Goal: Check status: Check status

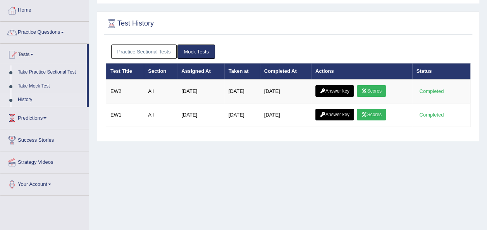
click at [34, 98] on link "History" at bounding box center [50, 100] width 72 height 14
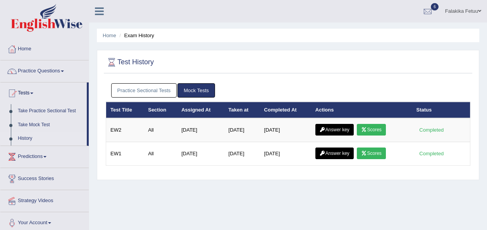
click at [149, 89] on link "Practice Sectional Tests" at bounding box center [144, 90] width 66 height 14
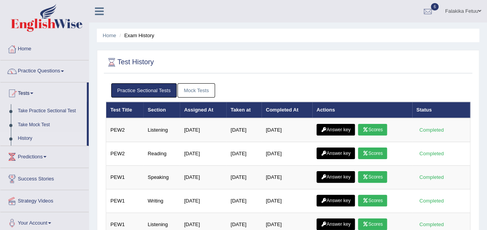
click at [146, 87] on link "Practice Sectional Tests" at bounding box center [144, 90] width 66 height 14
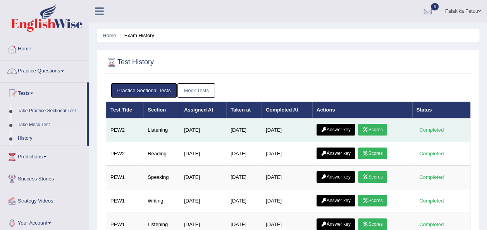
click at [373, 130] on link "Scores" at bounding box center [372, 130] width 29 height 12
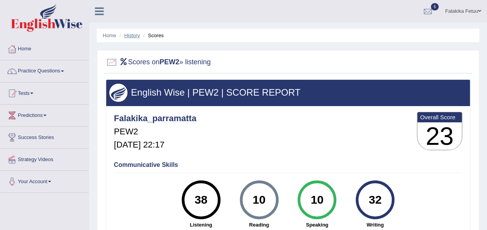
click at [134, 36] on link "History" at bounding box center [131, 36] width 15 height 6
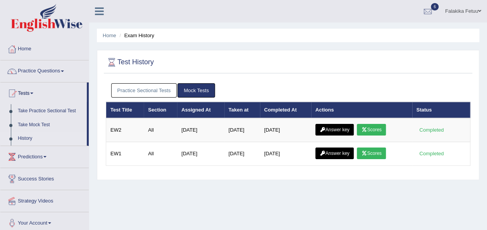
click at [154, 87] on link "Practice Sectional Tests" at bounding box center [144, 90] width 66 height 14
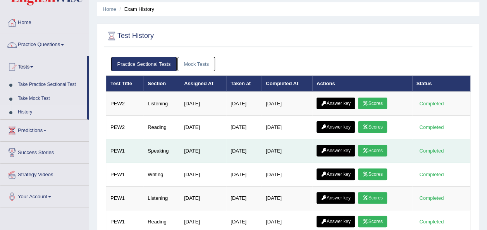
scroll to position [39, 0]
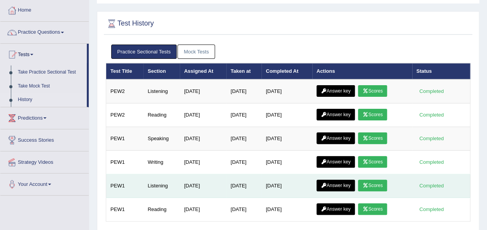
click at [377, 183] on link "Scores" at bounding box center [372, 186] width 29 height 12
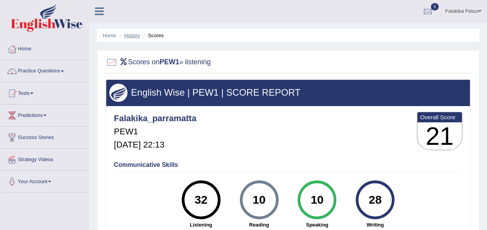
click at [129, 35] on link "History" at bounding box center [131, 36] width 15 height 6
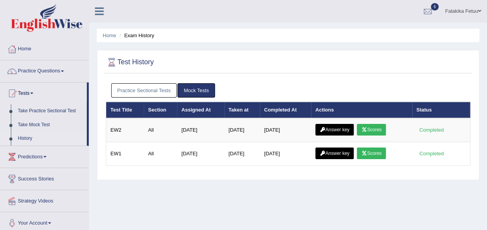
click at [153, 91] on link "Practice Sectional Tests" at bounding box center [144, 90] width 66 height 14
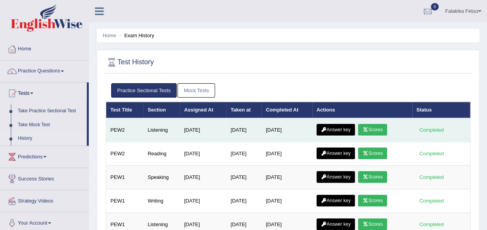
click at [377, 130] on link "Scores" at bounding box center [372, 130] width 29 height 12
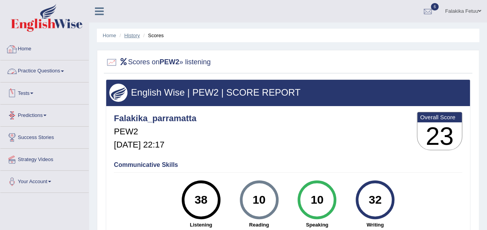
click at [130, 35] on link "History" at bounding box center [131, 36] width 15 height 6
